Goal: Task Accomplishment & Management: Use online tool/utility

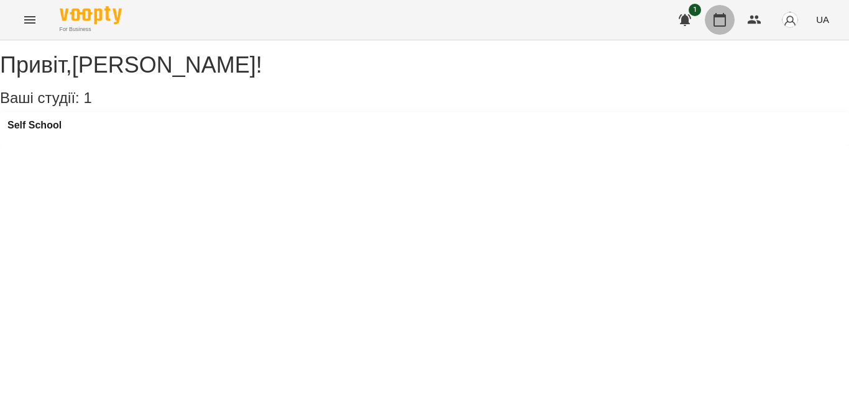
click at [723, 18] on icon "button" at bounding box center [719, 19] width 15 height 15
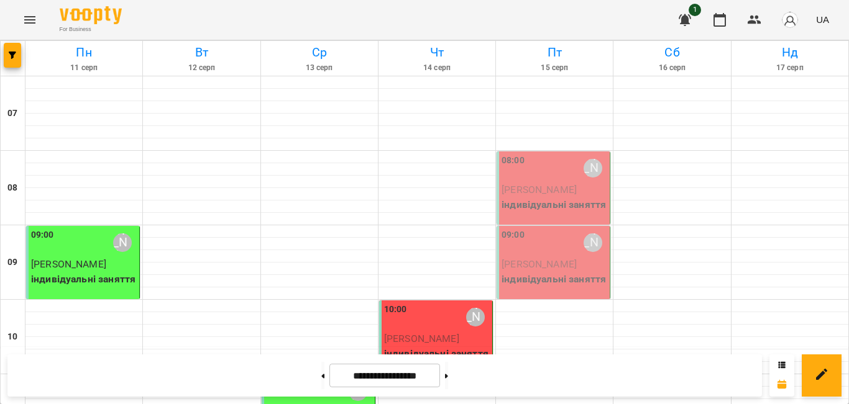
click at [530, 181] on div "08:00 [PERSON_NAME]" at bounding box center [554, 168] width 106 height 29
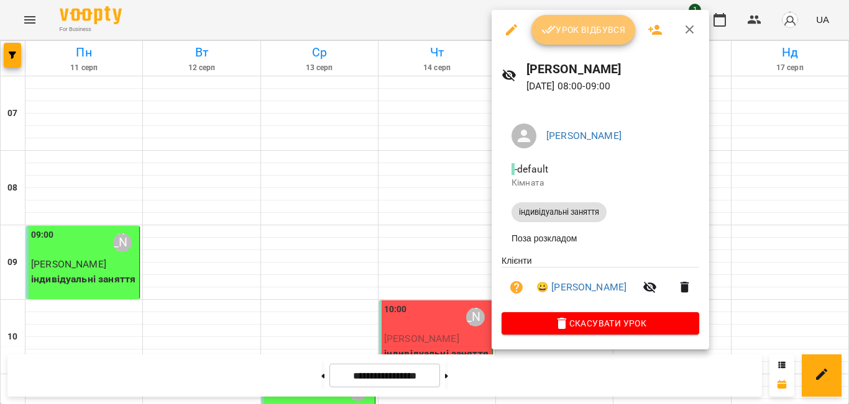
click at [573, 28] on span "Урок відбувся" at bounding box center [583, 29] width 84 height 15
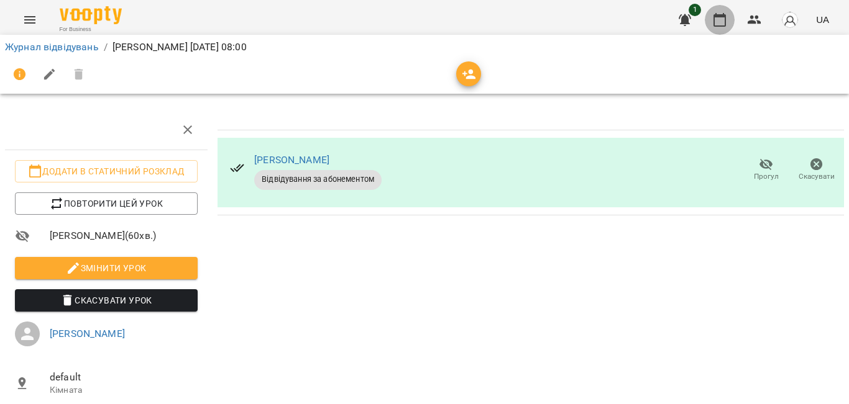
click at [720, 15] on icon "button" at bounding box center [719, 20] width 12 height 14
